Goal: Navigation & Orientation: Understand site structure

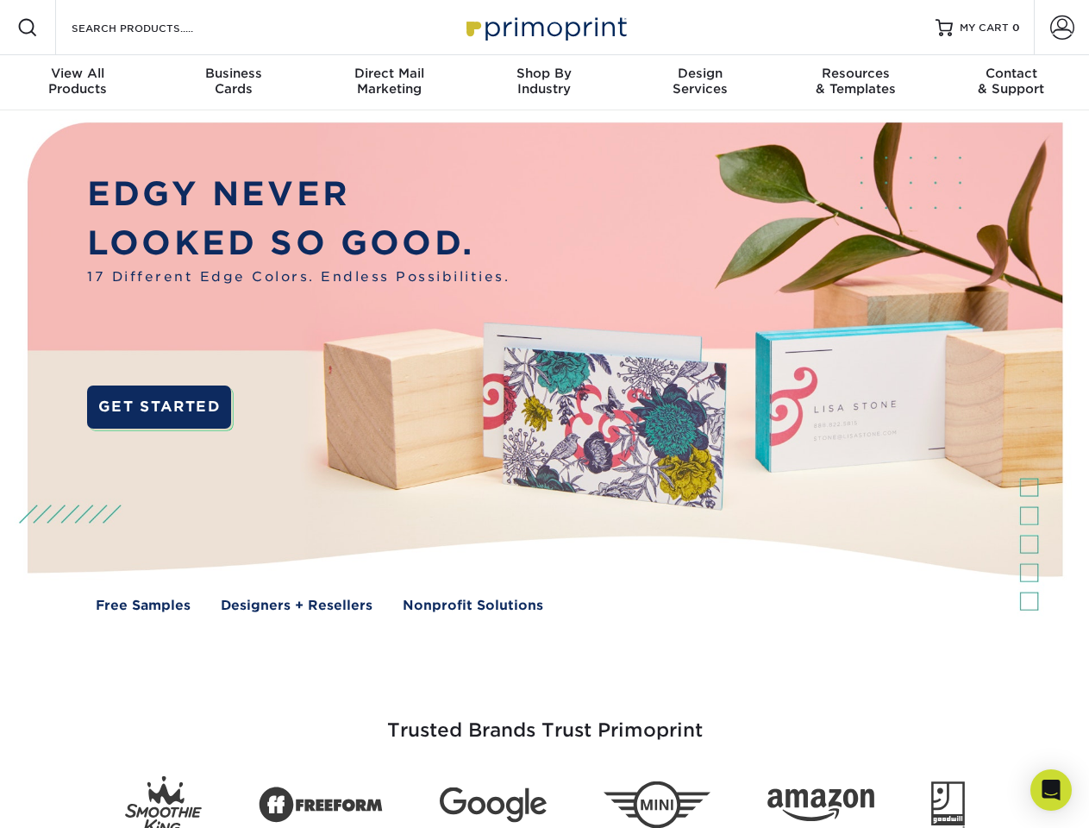
click at [544, 414] on img at bounding box center [544, 379] width 1078 height 539
click at [28, 28] on span at bounding box center [27, 27] width 21 height 21
click at [1061, 28] on span at bounding box center [1062, 28] width 24 height 24
click at [78, 83] on div "View All Products" at bounding box center [77, 81] width 155 height 31
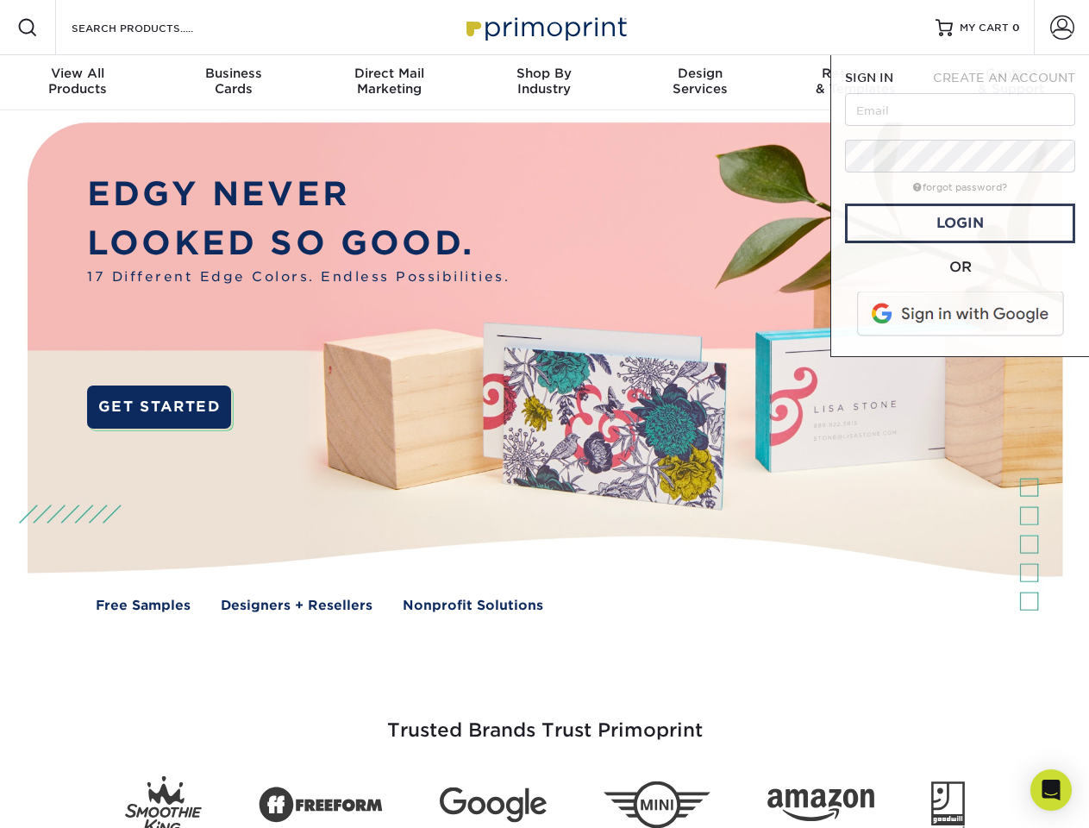
click at [233, 83] on div "Business Cards" at bounding box center [232, 81] width 155 height 31
click at [389, 83] on div "Direct Mail Marketing" at bounding box center [388, 81] width 155 height 31
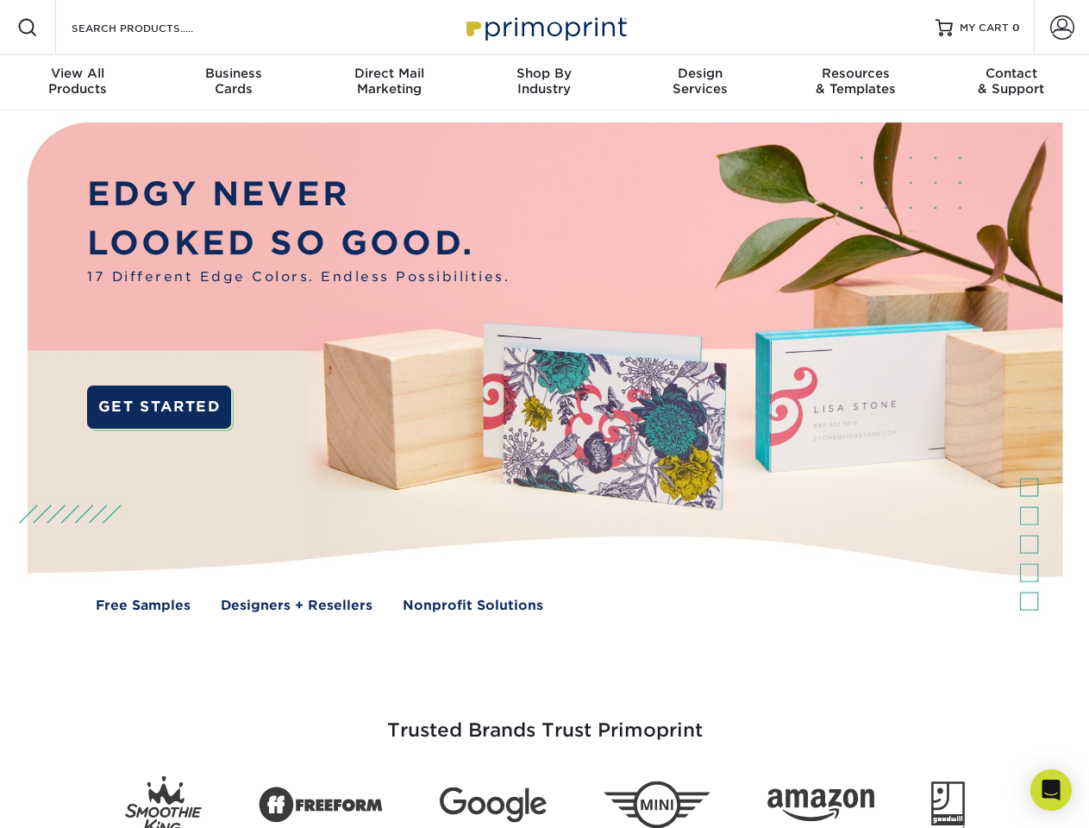
click at [544, 83] on div "Shop By Industry" at bounding box center [543, 81] width 155 height 31
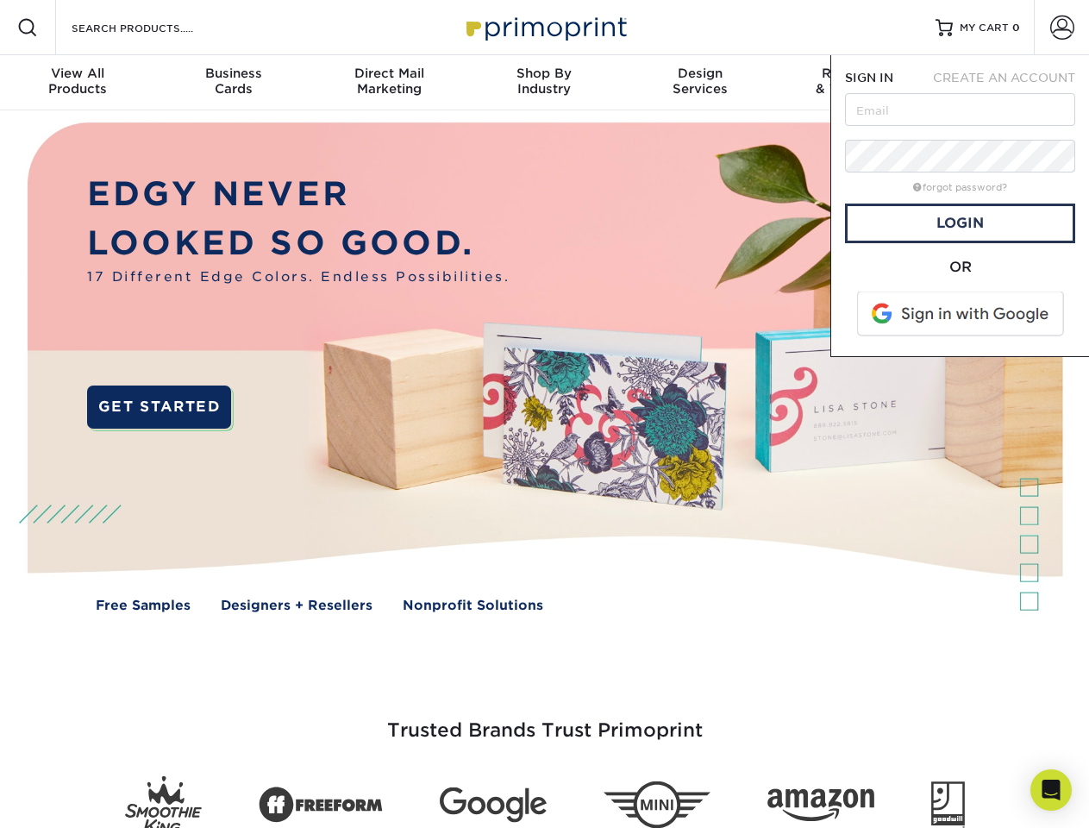
click at [700, 83] on div "Design Services" at bounding box center [700, 81] width 155 height 31
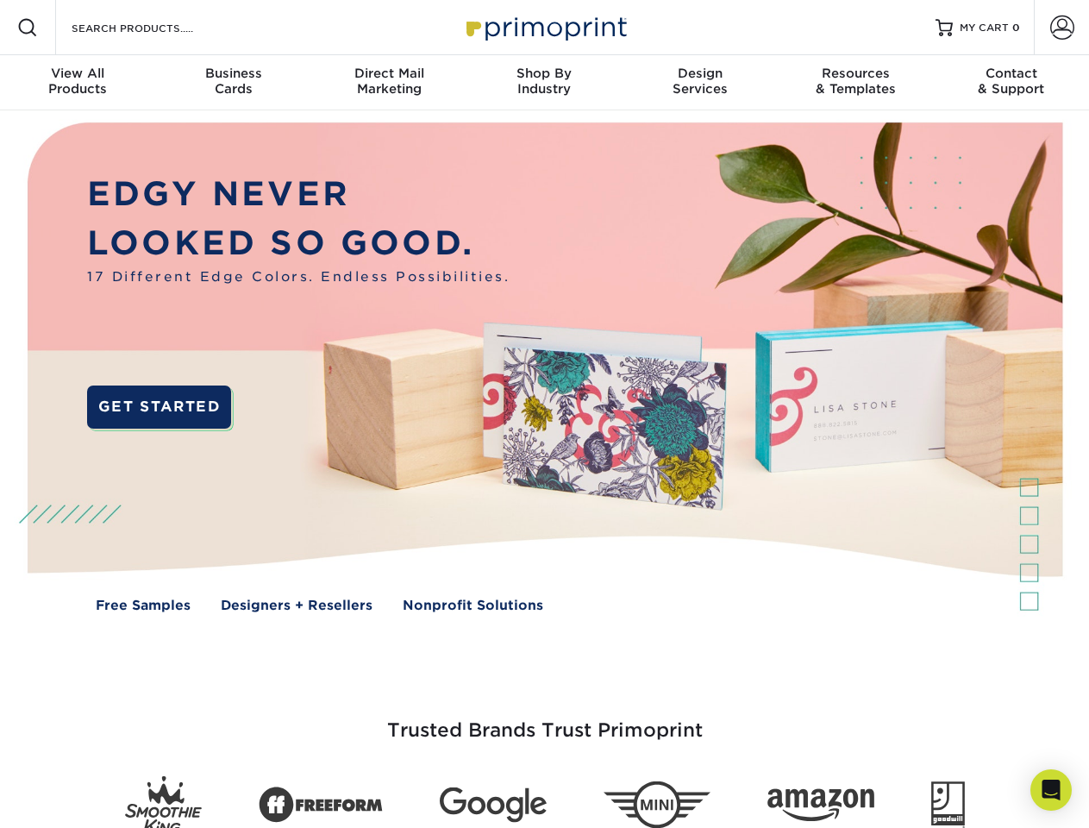
click at [855, 83] on span "SIGN IN" at bounding box center [869, 78] width 48 height 14
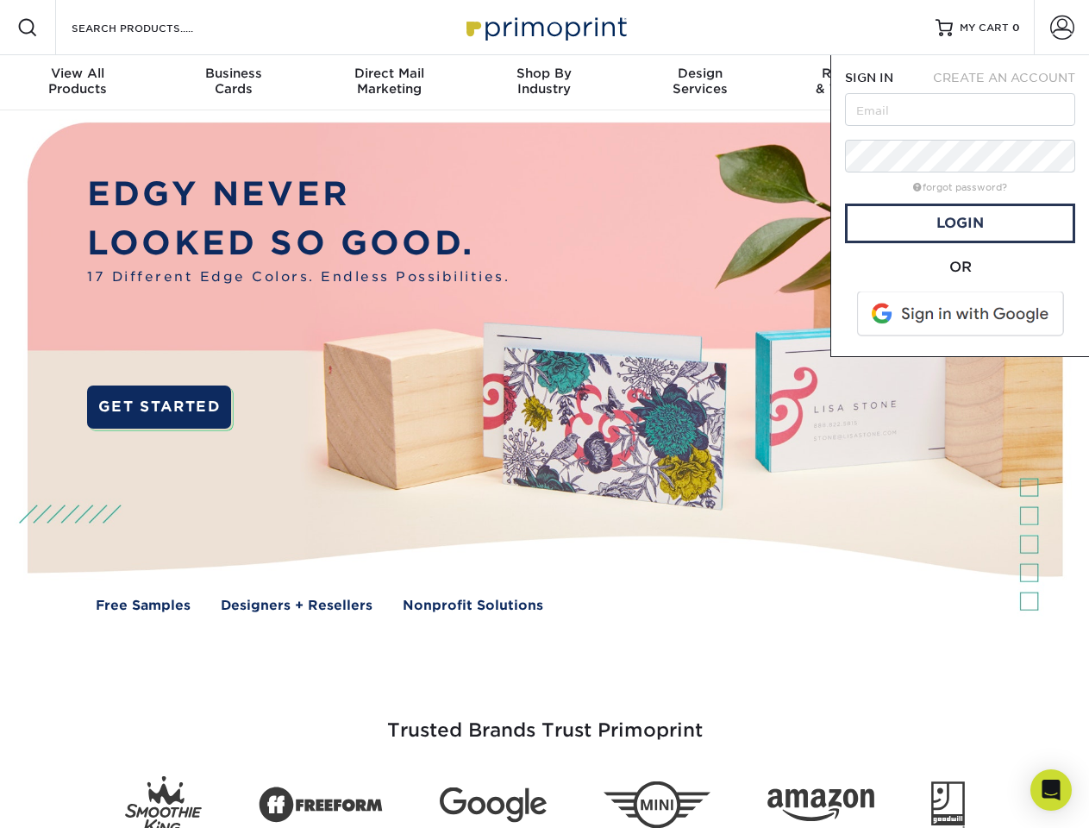
click at [1011, 83] on div "Contact & Support" at bounding box center [1011, 81] width 155 height 31
